Goal: Information Seeking & Learning: Learn about a topic

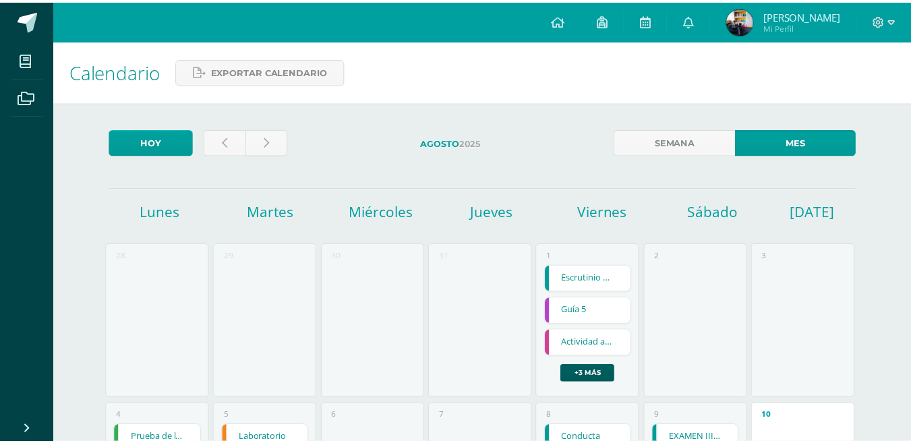
scroll to position [66, 0]
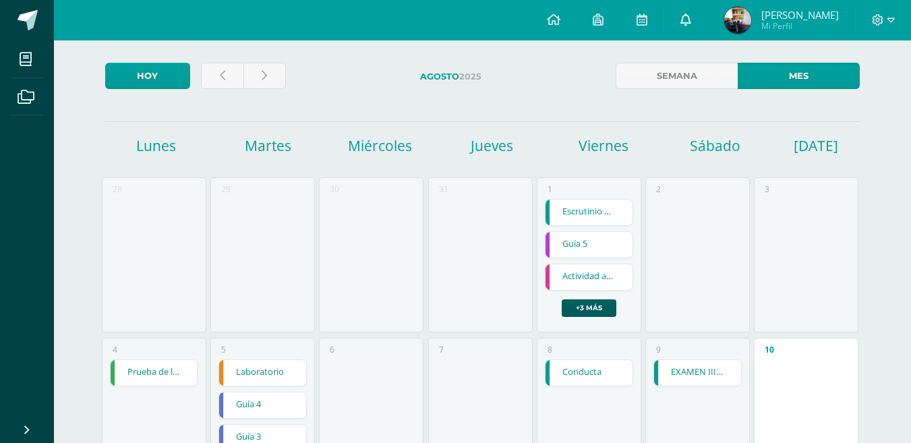
click at [707, 31] on link at bounding box center [685, 20] width 43 height 40
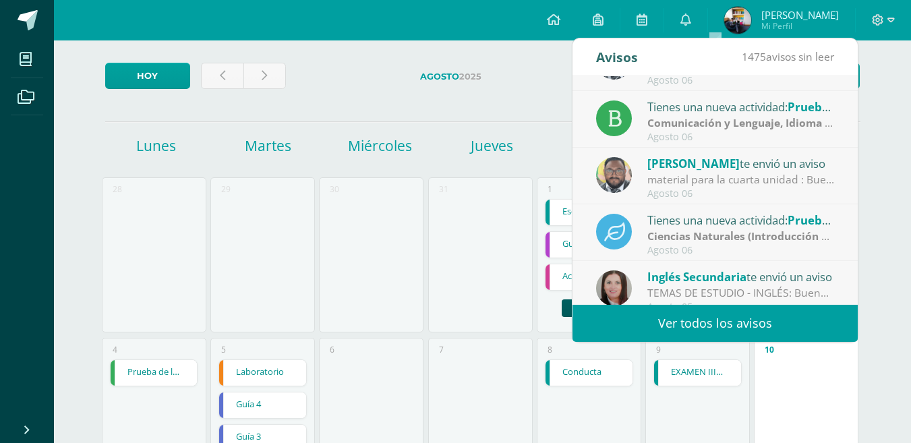
scroll to position [225, 0]
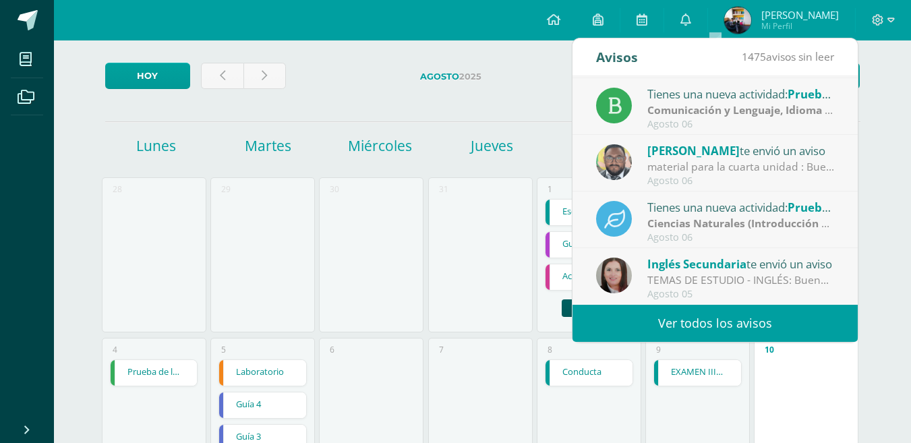
click at [680, 313] on link "Ver todos los avisos" at bounding box center [714, 323] width 285 height 37
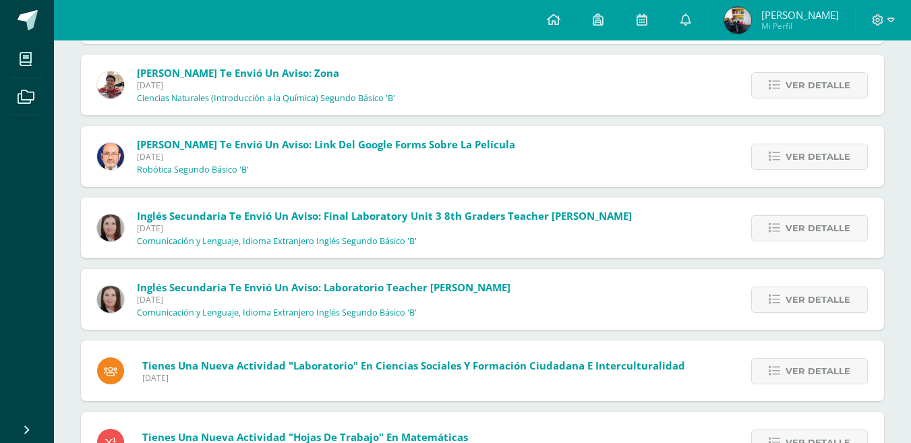
scroll to position [2369, 0]
drag, startPoint x: 679, startPoint y: 241, endPoint x: 781, endPoint y: 156, distance: 132.6
click at [780, 156] on icon at bounding box center [774, 155] width 11 height 11
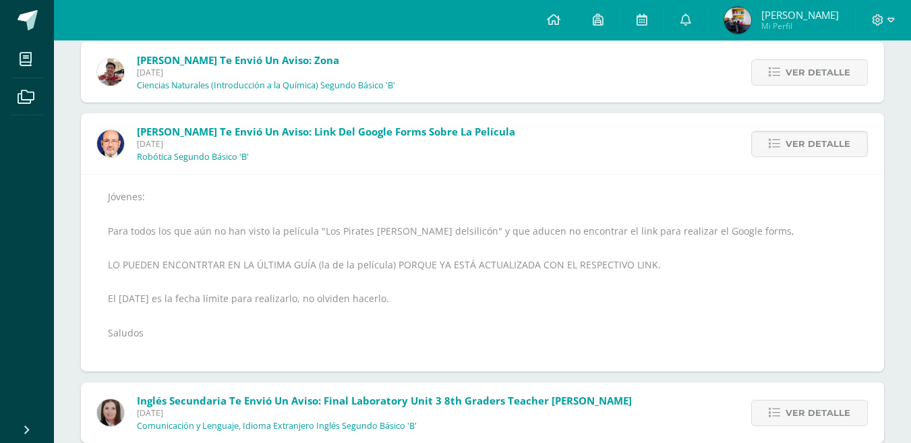
scroll to position [2382, 0]
click at [647, 25] on icon at bounding box center [641, 19] width 11 height 12
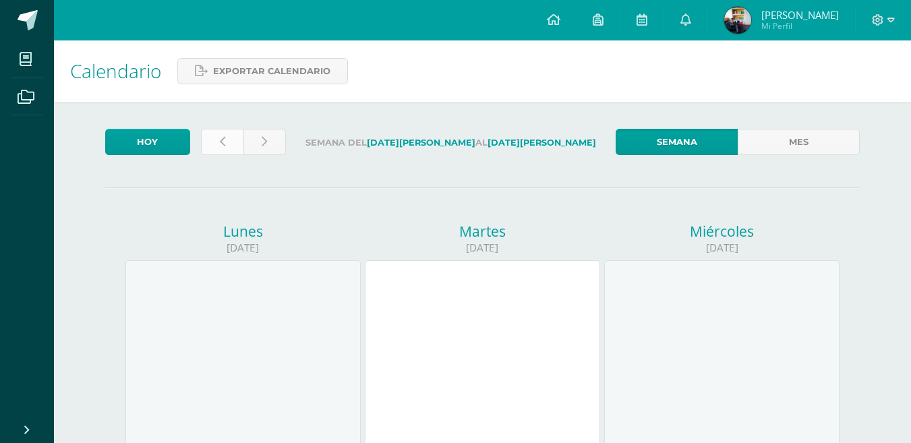
click at [222, 138] on icon at bounding box center [222, 141] width 5 height 11
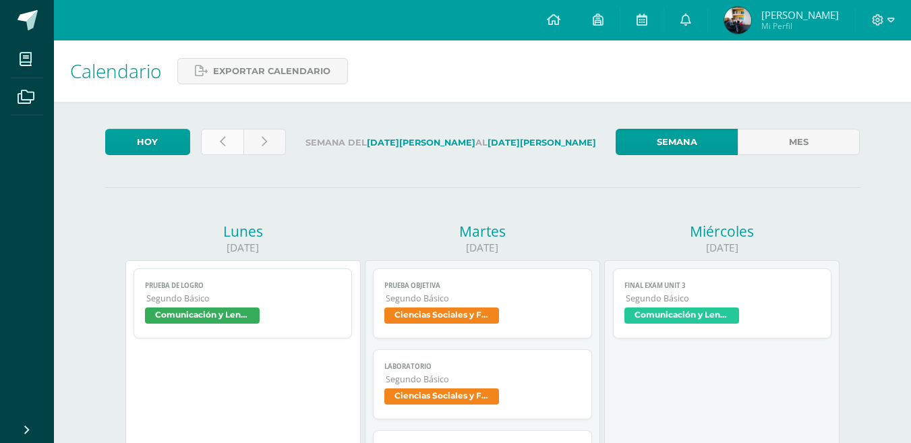
click at [239, 143] on link at bounding box center [222, 142] width 42 height 26
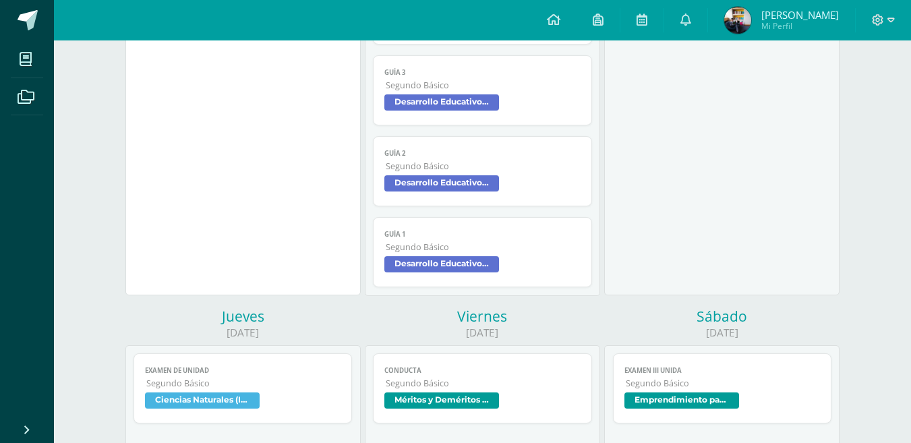
scroll to position [466, 0]
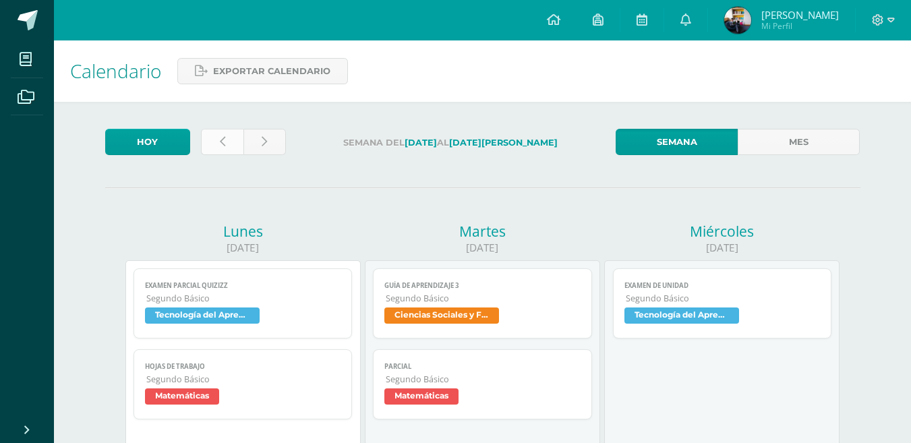
click at [222, 148] on link at bounding box center [222, 142] width 42 height 26
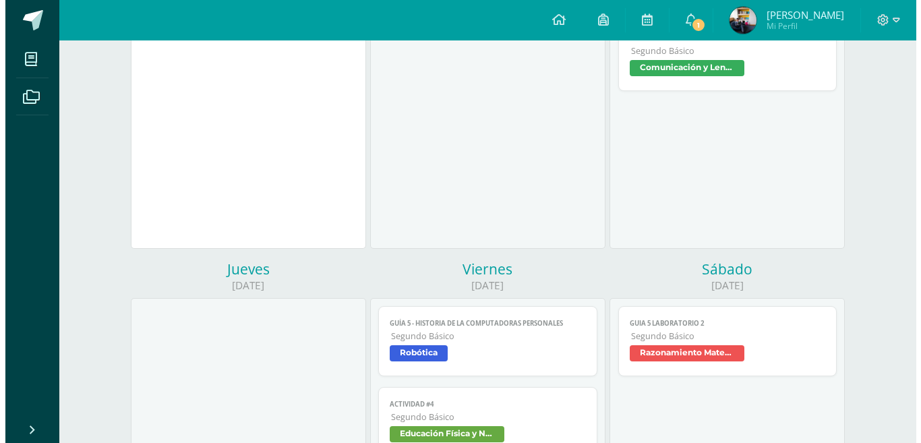
scroll to position [252, 0]
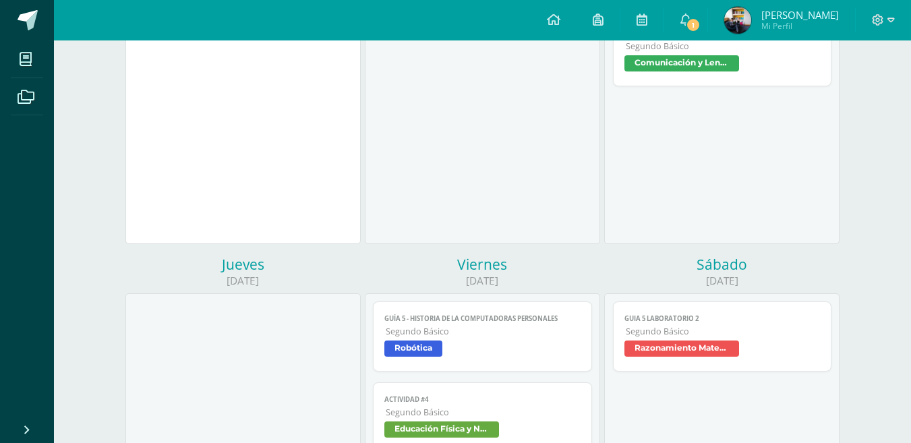
click at [499, 313] on link "Guía 5 - Historia de la Computadoras Personales Segundo Básico Robótica" at bounding box center [482, 336] width 219 height 70
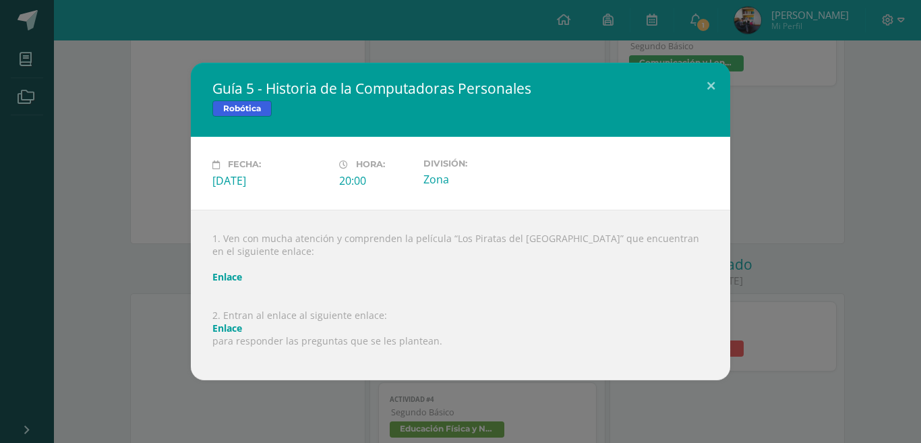
click at [230, 331] on link "Enlace" at bounding box center [227, 328] width 30 height 13
click at [189, 220] on div "Guía 5 - Historia de la Computadoras Personales Robótica Fecha: Viernes 25 de J…" at bounding box center [460, 221] width 910 height 317
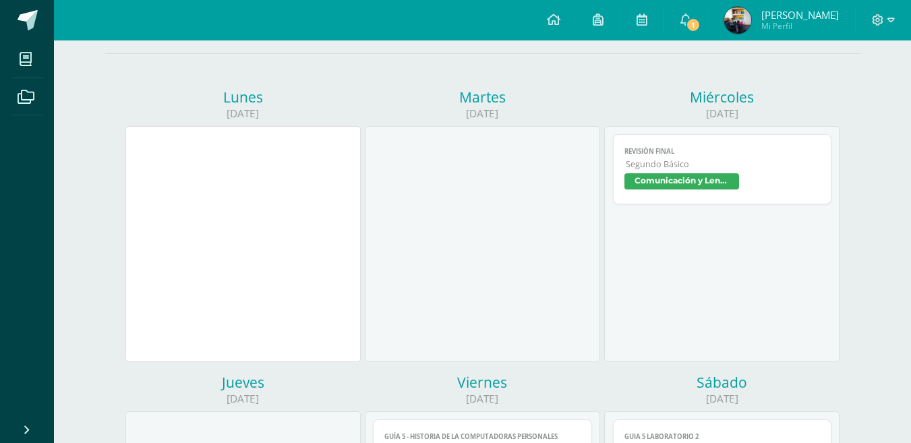
scroll to position [0, 0]
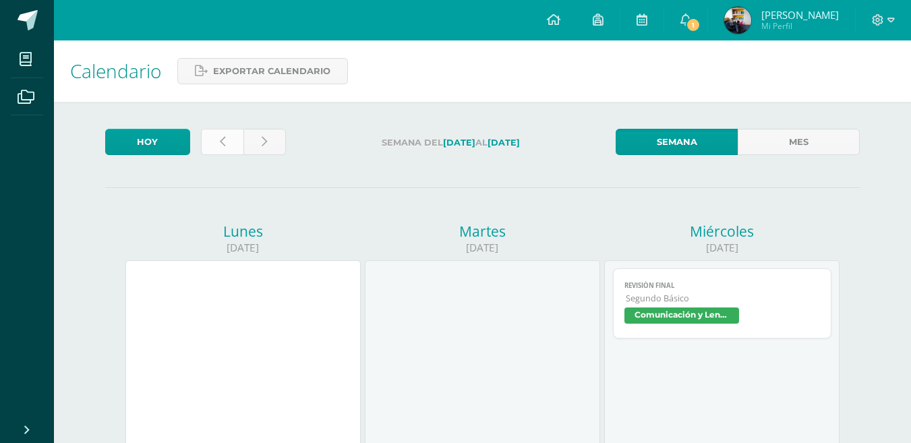
click at [235, 138] on link at bounding box center [222, 142] width 42 height 26
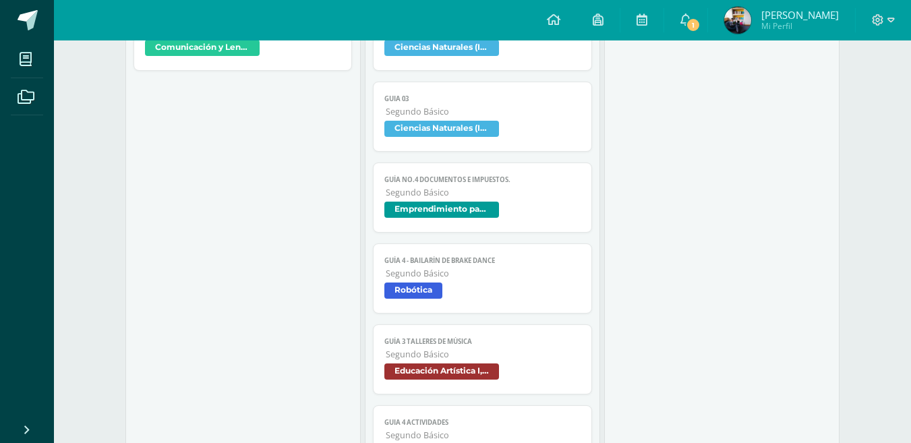
scroll to position [974, 0]
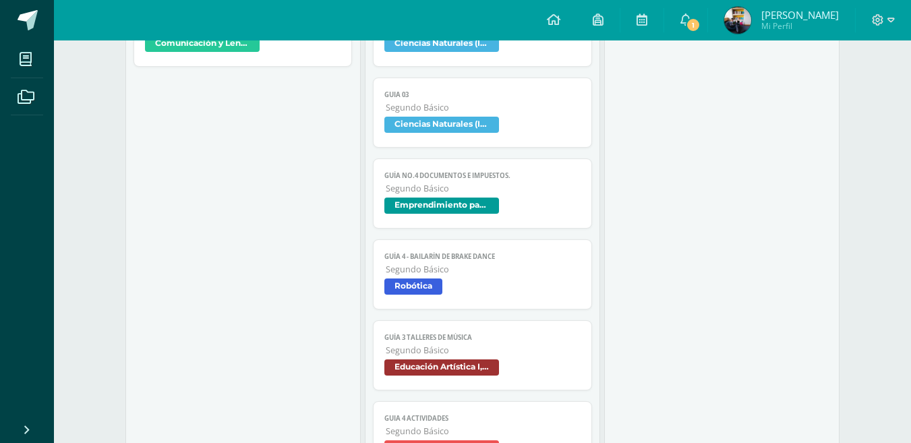
click at [526, 293] on span "Robótica" at bounding box center [482, 288] width 196 height 20
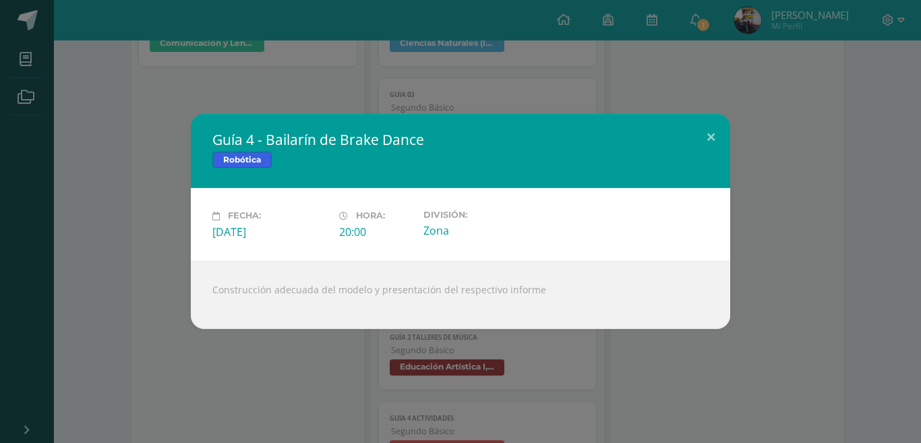
click at [259, 365] on div "Guía 4 - Bailarín de Brake Dance Robótica Fecha: [DATE][PERSON_NAME]: 20:00 Div…" at bounding box center [460, 221] width 921 height 443
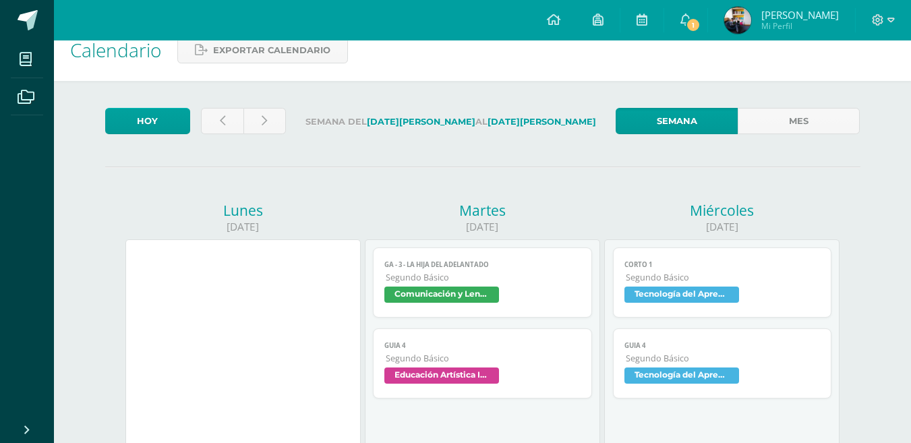
scroll to position [0, 0]
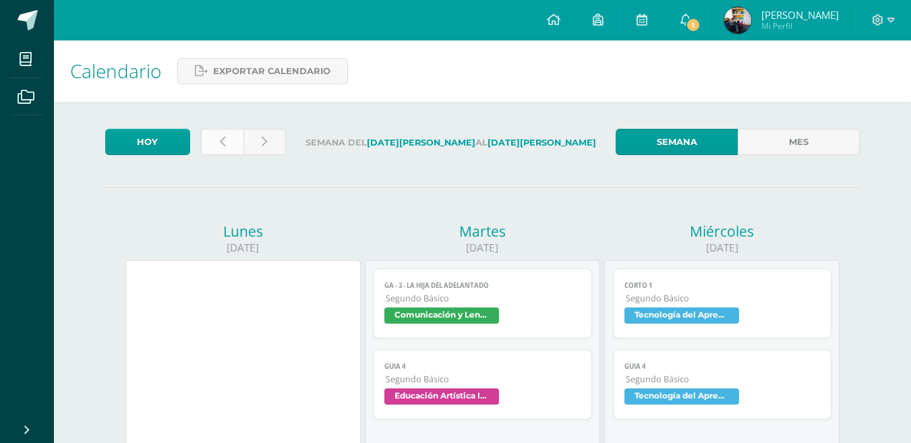
click at [229, 133] on link at bounding box center [222, 142] width 42 height 26
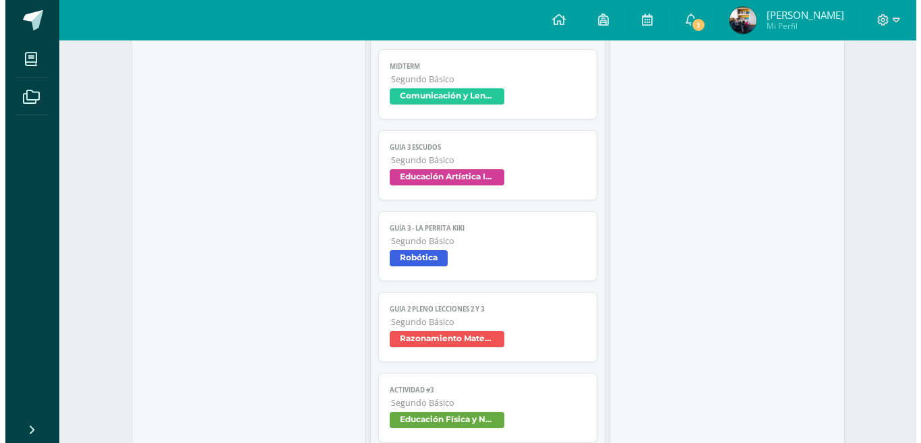
scroll to position [837, 0]
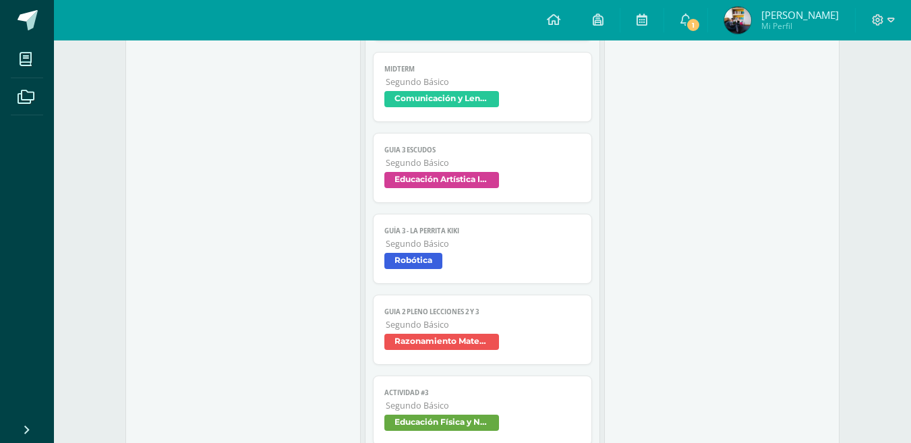
click at [439, 245] on span "Segundo Básico" at bounding box center [483, 243] width 195 height 11
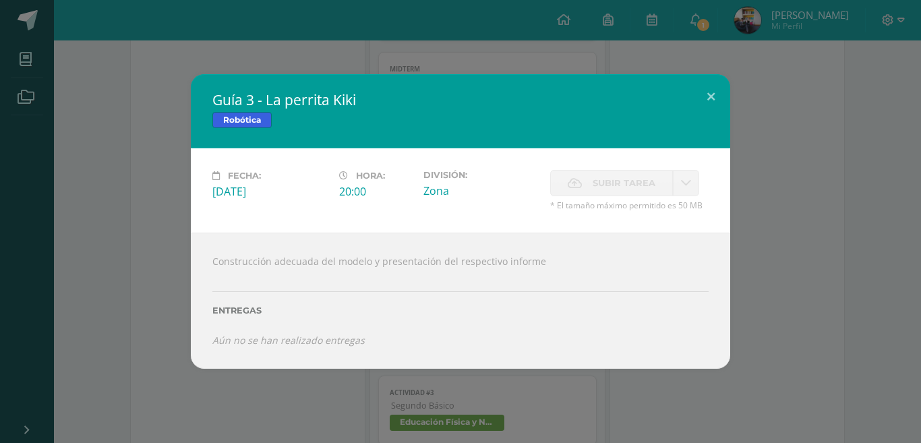
click at [251, 371] on div "Guía 3 - La perrita Kiki Robótica Fecha: Viernes 11 de Julio Hora: 20:00 Divisi…" at bounding box center [460, 221] width 921 height 443
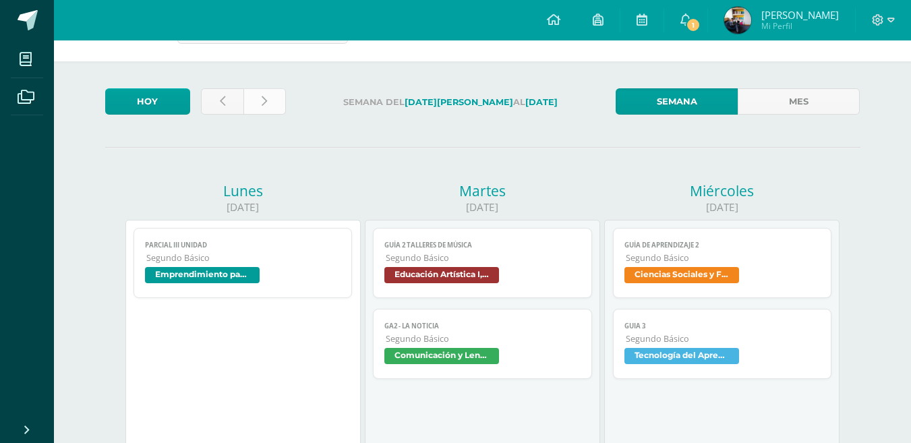
scroll to position [0, 0]
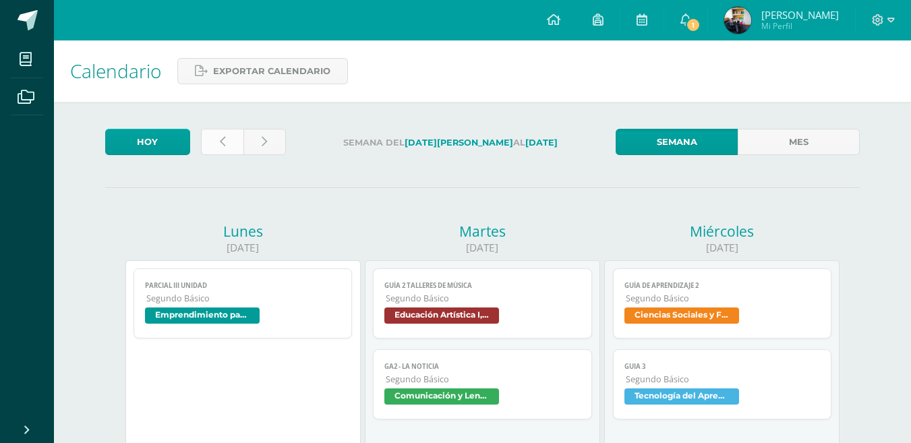
click at [227, 129] on link at bounding box center [222, 142] width 42 height 26
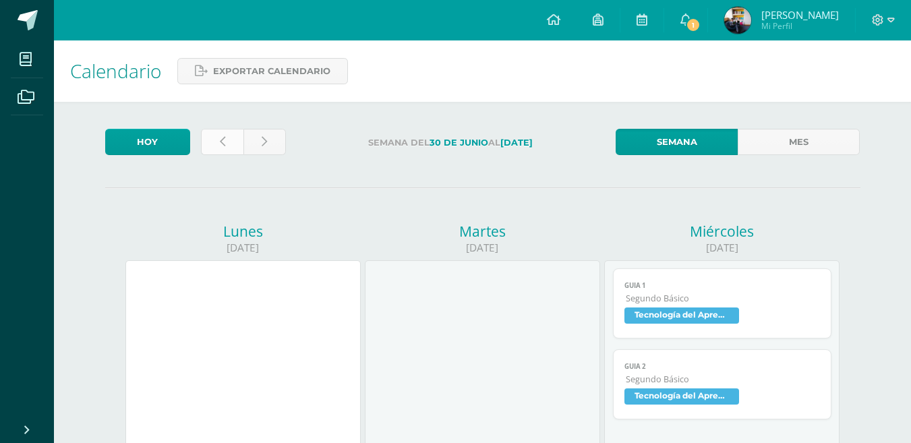
click at [227, 140] on link at bounding box center [222, 142] width 42 height 26
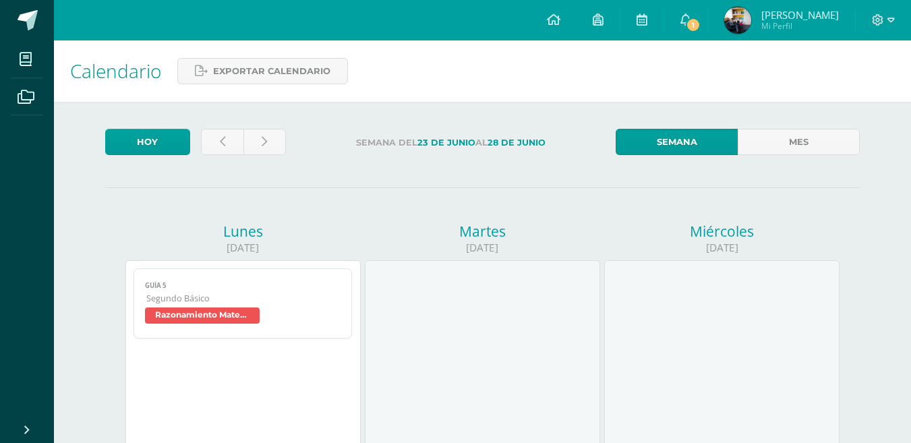
click at [212, 159] on div at bounding box center [244, 145] width 96 height 32
click at [221, 144] on icon at bounding box center [222, 141] width 5 height 11
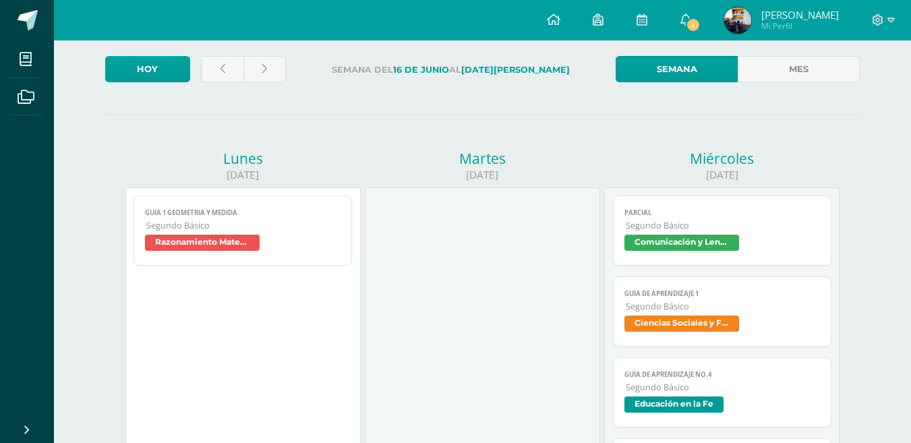
scroll to position [61, 0]
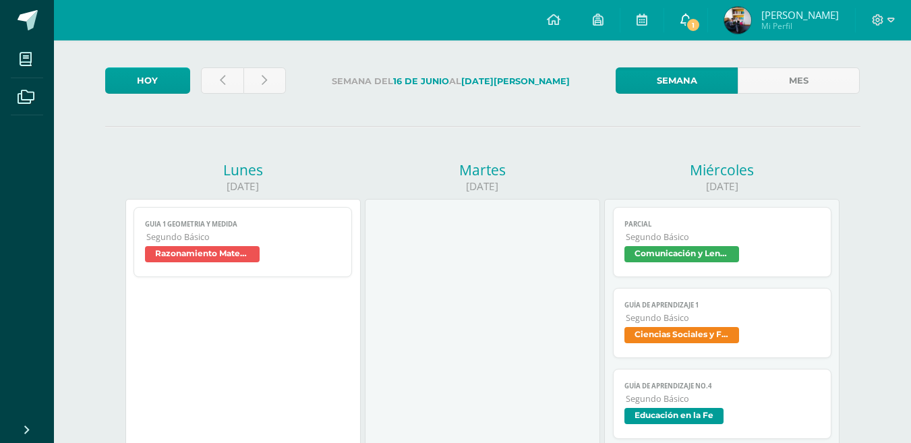
click at [700, 24] on span "1" at bounding box center [693, 25] width 15 height 15
